Goal: Information Seeking & Learning: Learn about a topic

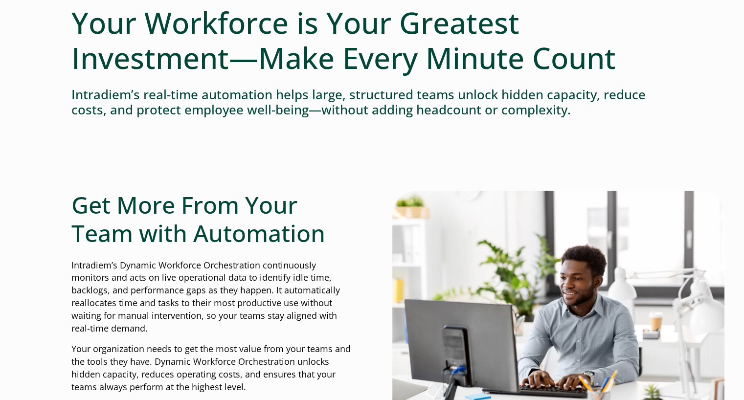
scroll to position [101, 0]
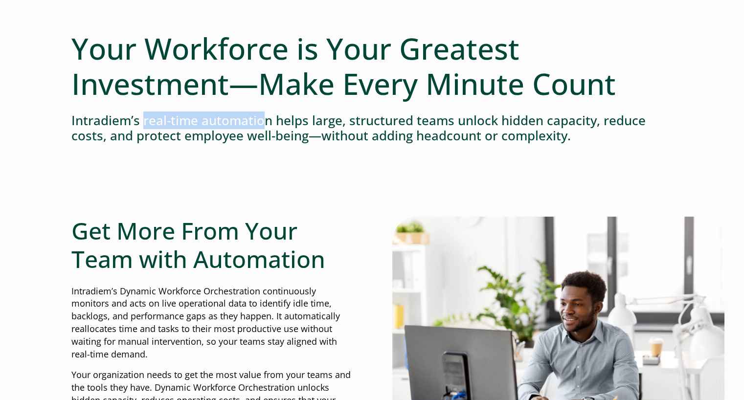
drag, startPoint x: 143, startPoint y: 118, endPoint x: 262, endPoint y: 114, distance: 119.3
click at [263, 117] on h4 "Intradiem’s real-time automation helps large, structured teams unlock hidden ca…" at bounding box center [371, 128] width 601 height 30
click at [272, 116] on h4 "Intradiem’s real-time automation helps large, structured teams unlock hidden ca…" at bounding box center [371, 128] width 601 height 30
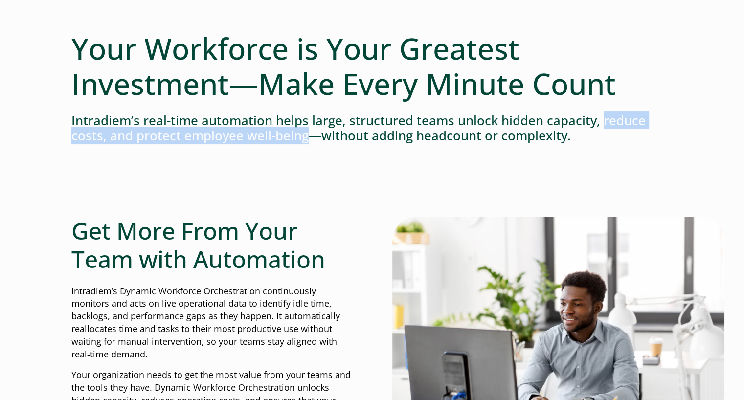
drag, startPoint x: 600, startPoint y: 116, endPoint x: 305, endPoint y: 139, distance: 295.7
click at [305, 139] on h4 "Intradiem’s real-time automation helps large, structured teams unlock hidden ca…" at bounding box center [371, 128] width 601 height 30
copy h4 "reduce costs, and protect employee well-being"
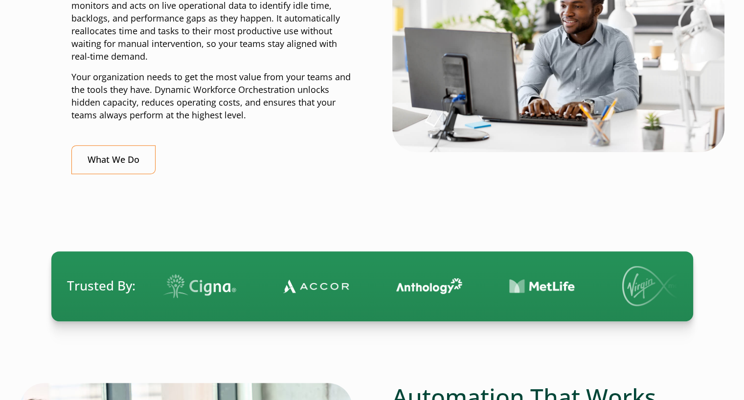
scroll to position [402, 0]
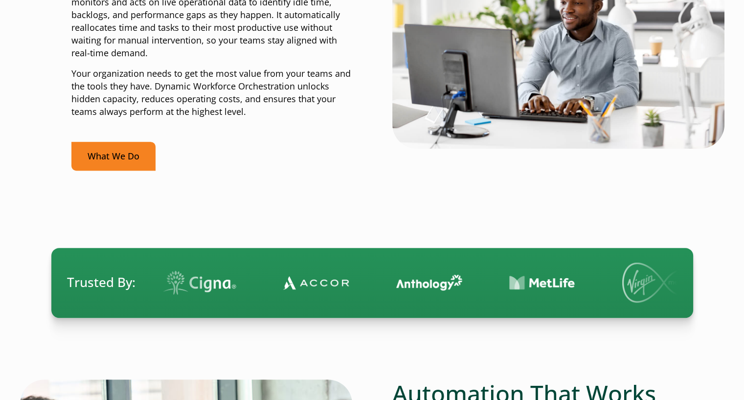
click at [135, 155] on link "What We Do" at bounding box center [113, 156] width 84 height 29
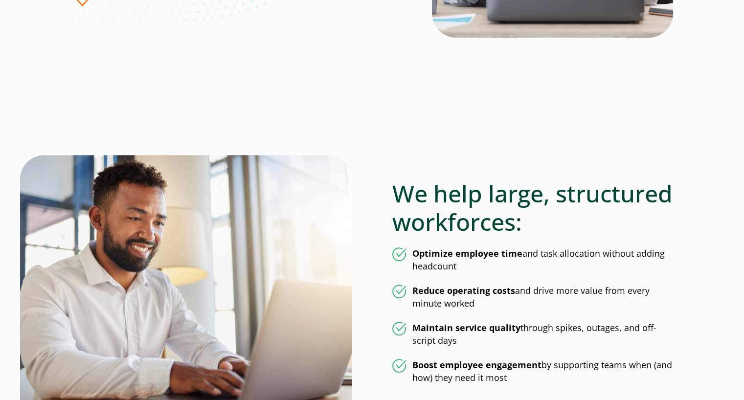
scroll to position [362, 0]
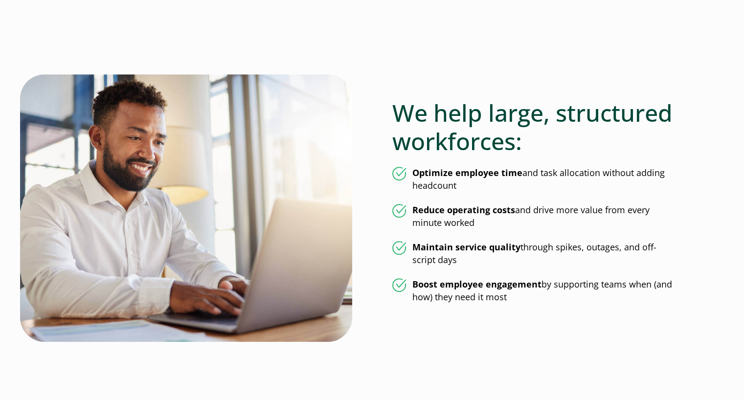
scroll to position [450, 0]
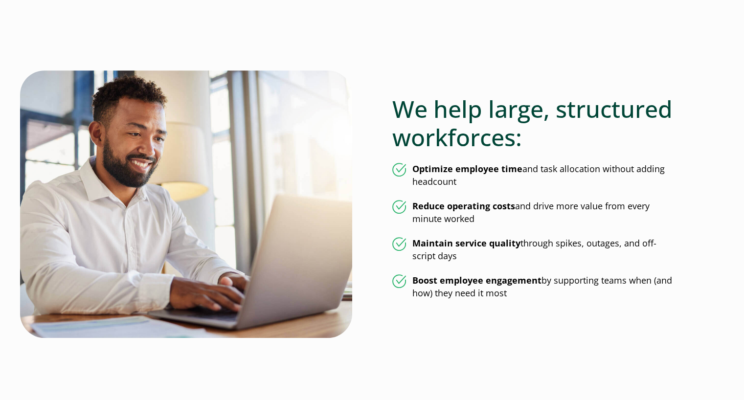
drag, startPoint x: 526, startPoint y: 297, endPoint x: 413, endPoint y: 168, distance: 172.2
click at [413, 168] on ul "Optimize employee time and task allocation without adding headcount Reduce oper…" at bounding box center [532, 231] width 281 height 136
copy ul "Optimize employee time and task allocation without adding headcount Reduce oper…"
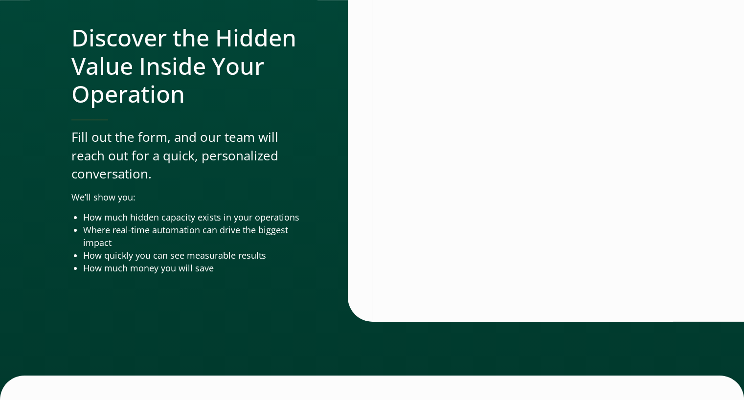
scroll to position [3267, 0]
